Goal: Task Accomplishment & Management: Use online tool/utility

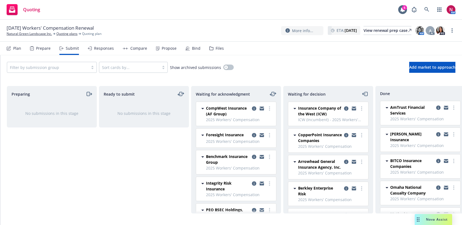
scroll to position [151, 0]
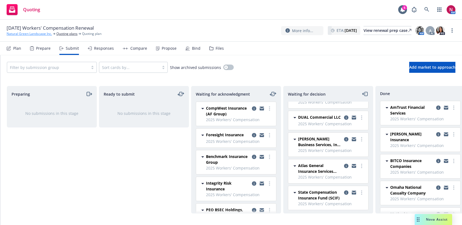
click at [31, 32] on link "Natural Green Landscape Inc." at bounding box center [29, 33] width 45 height 5
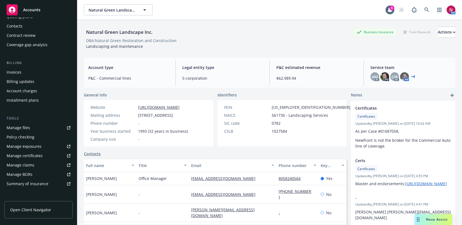
scroll to position [59, 0]
click at [426, 10] on icon at bounding box center [426, 9] width 5 height 5
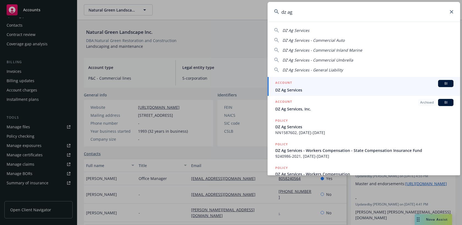
type input "dz ag"
click at [327, 86] on div "ACCOUNT BI" at bounding box center [364, 83] width 178 height 7
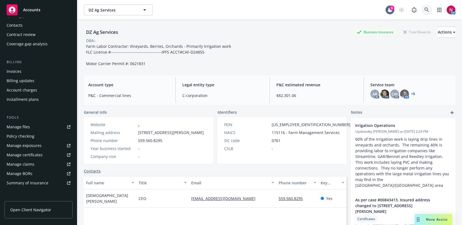
click at [427, 9] on icon at bounding box center [426, 9] width 5 height 5
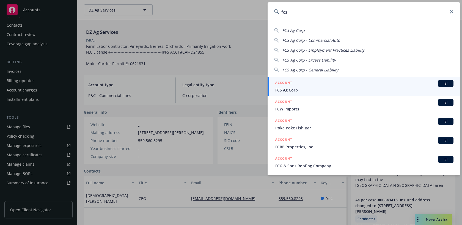
type input "fcs"
click at [329, 88] on span "FCS Ag Corp" at bounding box center [364, 90] width 178 height 6
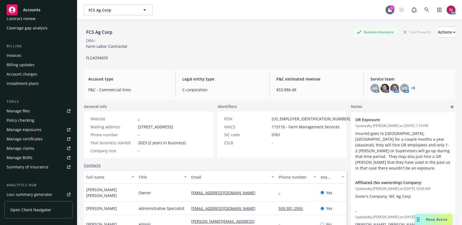
scroll to position [79, 0]
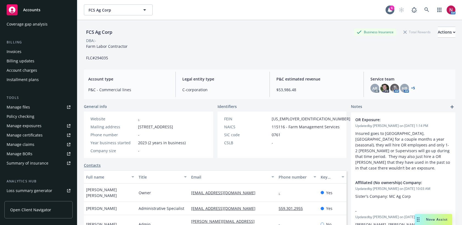
click at [31, 117] on div "Policy checking" at bounding box center [21, 116] width 28 height 9
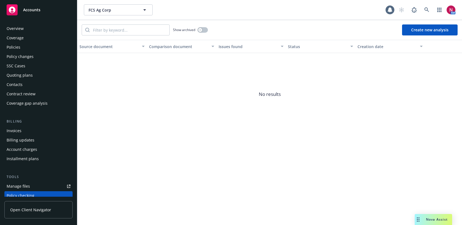
scroll to position [74, 0]
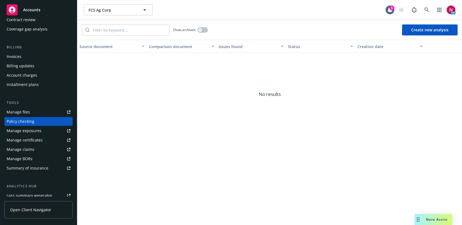
click at [428, 32] on button "Create new analysis" at bounding box center [430, 29] width 56 height 11
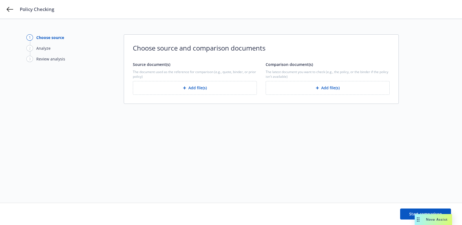
click at [433, 222] on span "Nova Assist" at bounding box center [437, 219] width 22 height 5
